Goal: Task Accomplishment & Management: Manage account settings

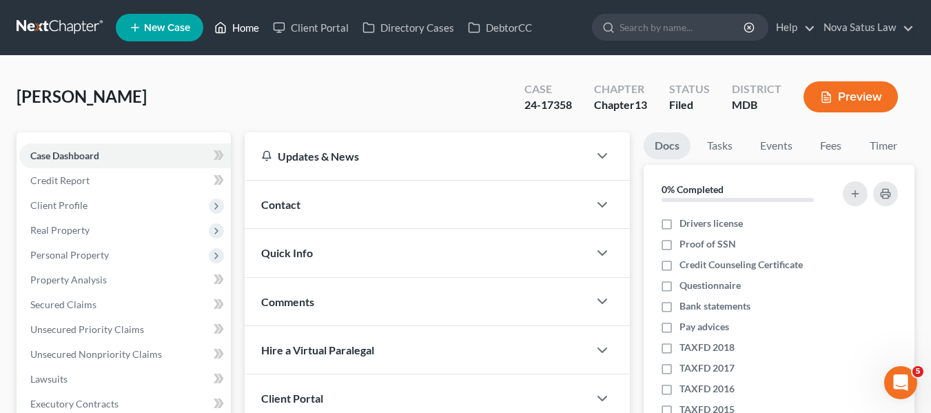
click at [243, 26] on link "Home" at bounding box center [236, 27] width 59 height 25
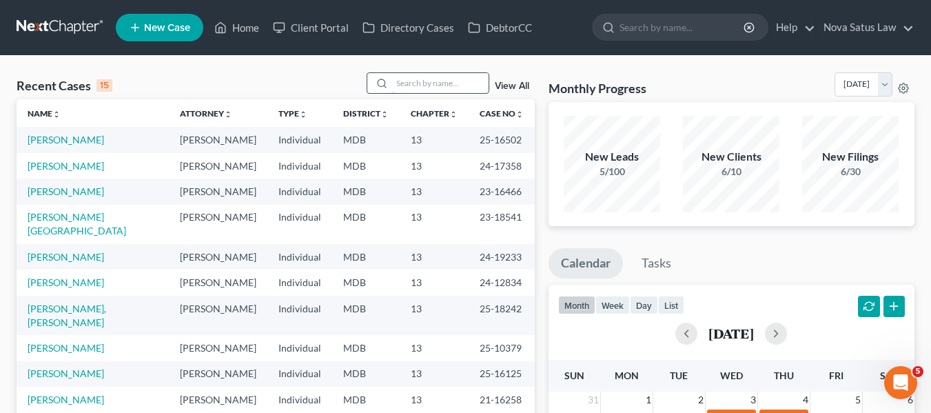
click at [432, 87] on input "search" at bounding box center [440, 83] width 96 height 20
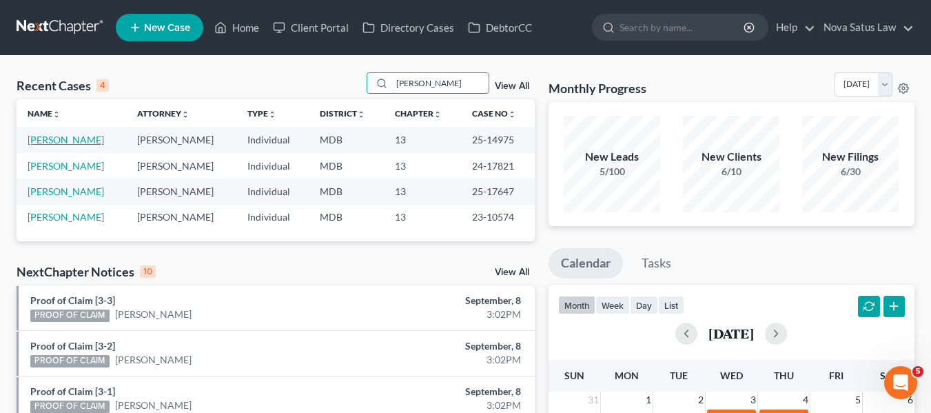
type input "[PERSON_NAME]"
click at [42, 141] on link "[PERSON_NAME]" at bounding box center [66, 140] width 76 height 12
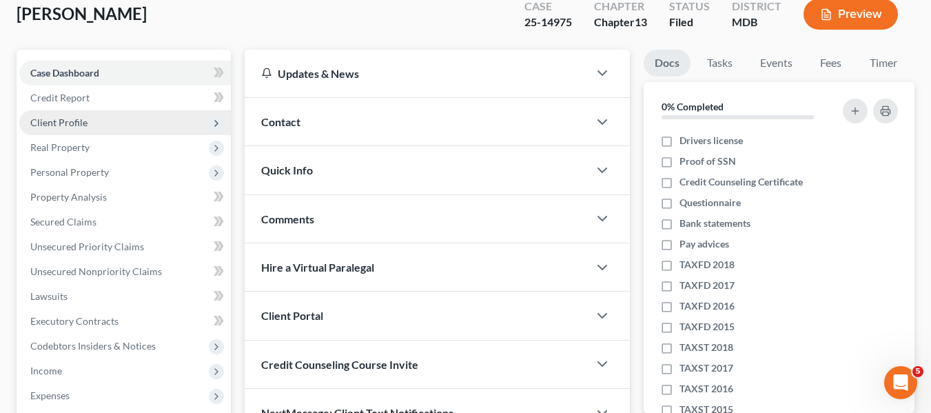
scroll to position [83, 0]
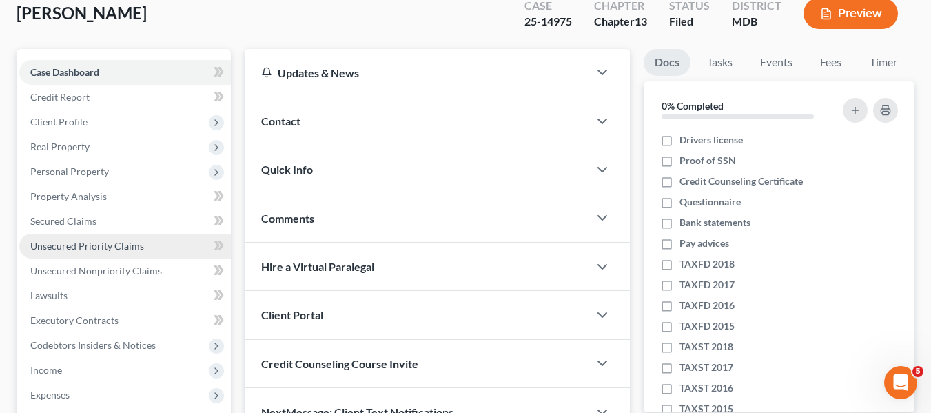
click at [116, 237] on link "Unsecured Priority Claims" at bounding box center [125, 246] width 212 height 25
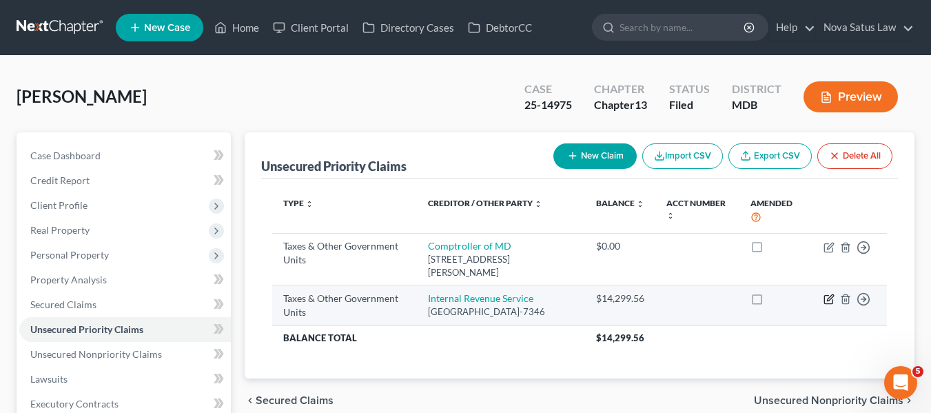
click at [828, 299] on icon "button" at bounding box center [830, 298] width 6 height 6
select select "0"
select select "39"
select select "0"
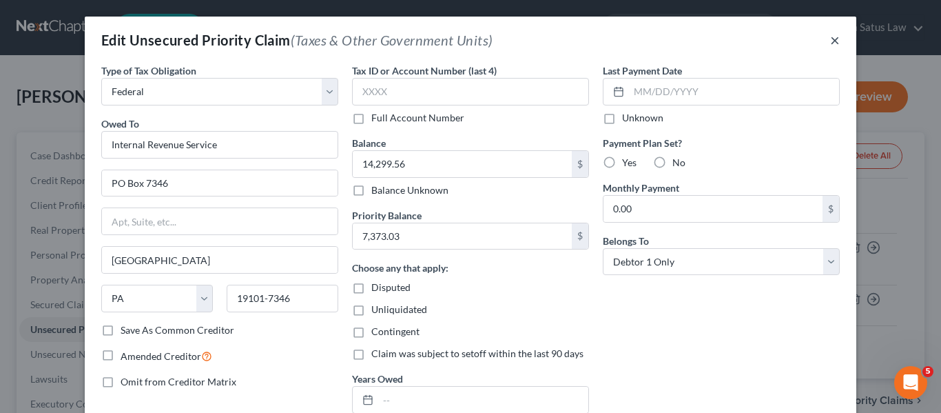
click at [830, 39] on button "×" at bounding box center [835, 40] width 10 height 17
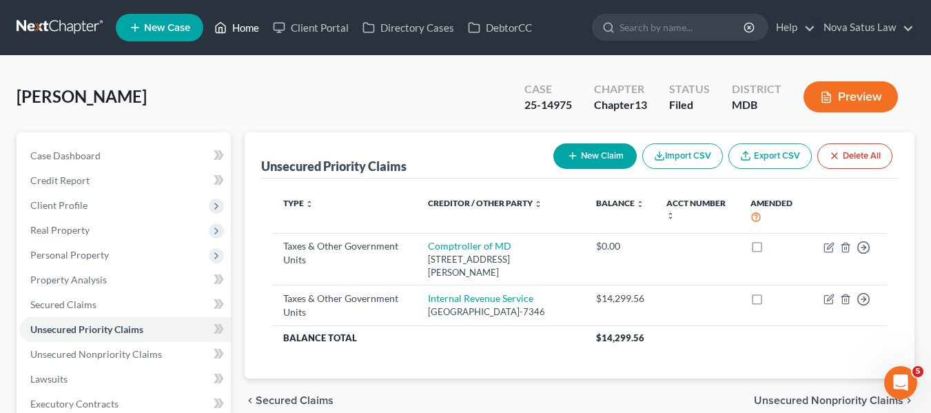
click at [251, 25] on link "Home" at bounding box center [236, 27] width 59 height 25
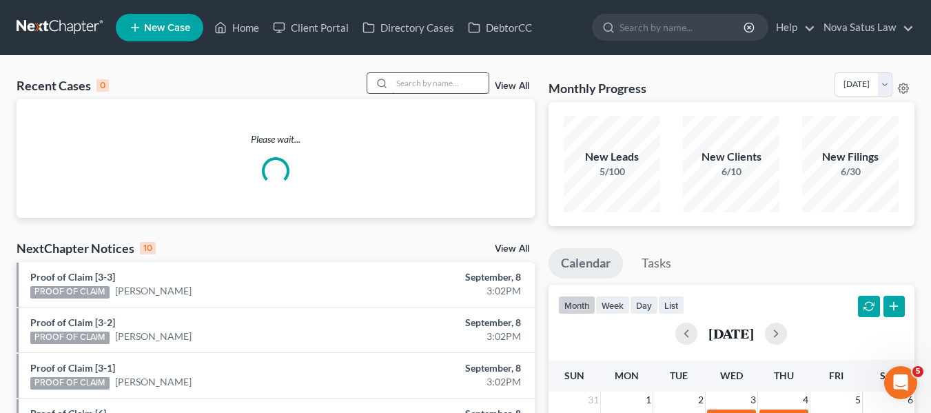
click at [404, 75] on input "search" at bounding box center [440, 83] width 96 height 20
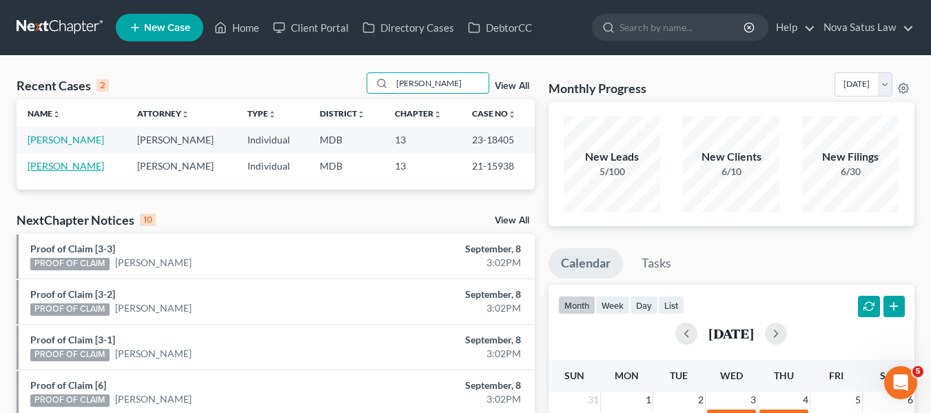
type input "[PERSON_NAME]"
click at [66, 164] on link "[PERSON_NAME]" at bounding box center [66, 166] width 76 height 12
